Goal: Task Accomplishment & Management: Manage account settings

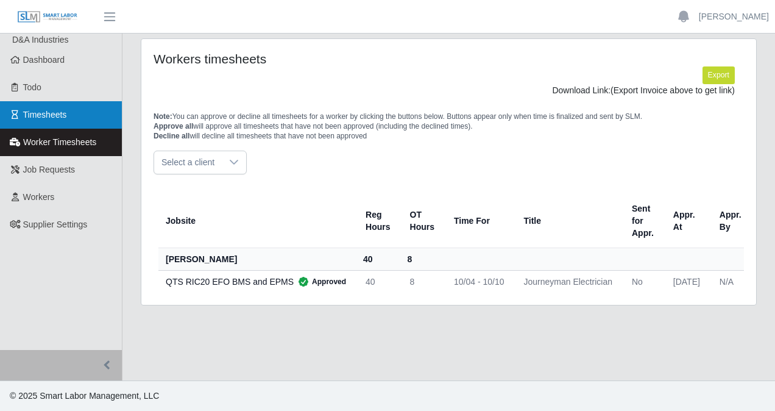
click at [80, 123] on link "Timesheets" at bounding box center [61, 114] width 122 height 27
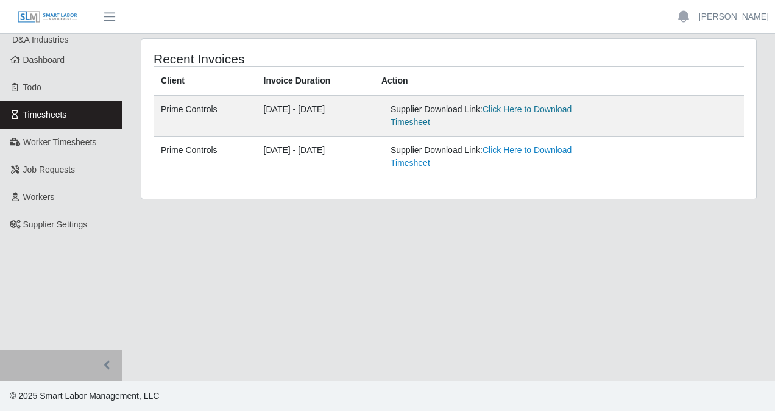
click at [530, 108] on link "Click Here to Download Timesheet" at bounding box center [481, 115] width 181 height 23
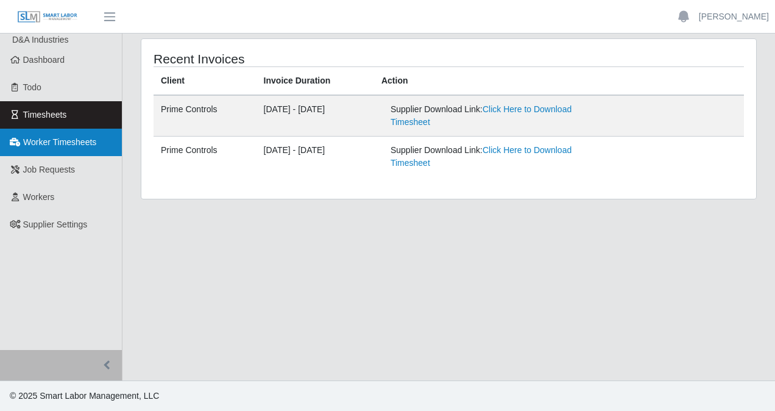
click at [37, 146] on span "Worker Timesheets" at bounding box center [59, 142] width 73 height 10
